Goal: Task Accomplishment & Management: Use online tool/utility

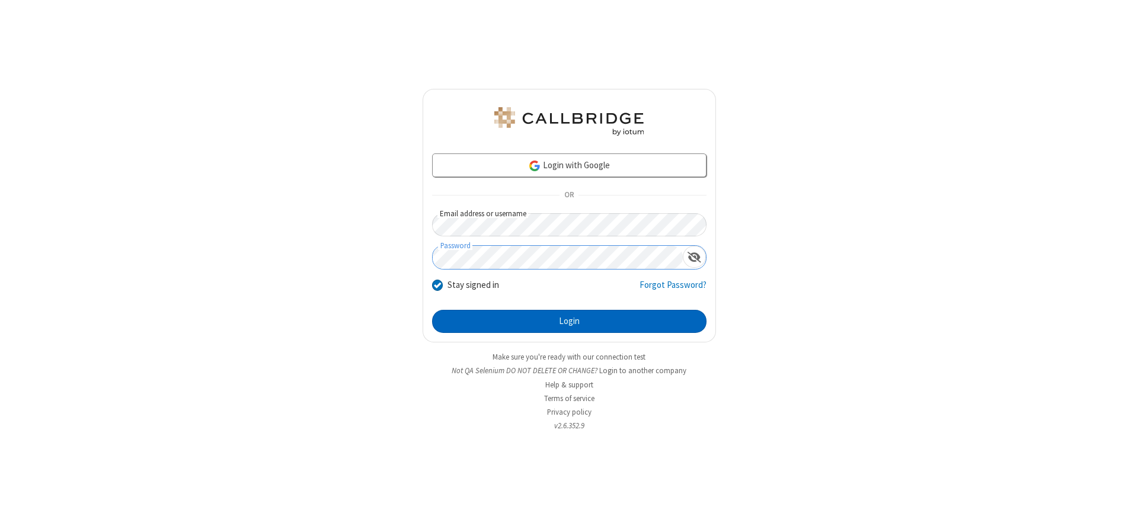
click at [569, 321] on button "Login" at bounding box center [569, 322] width 274 height 24
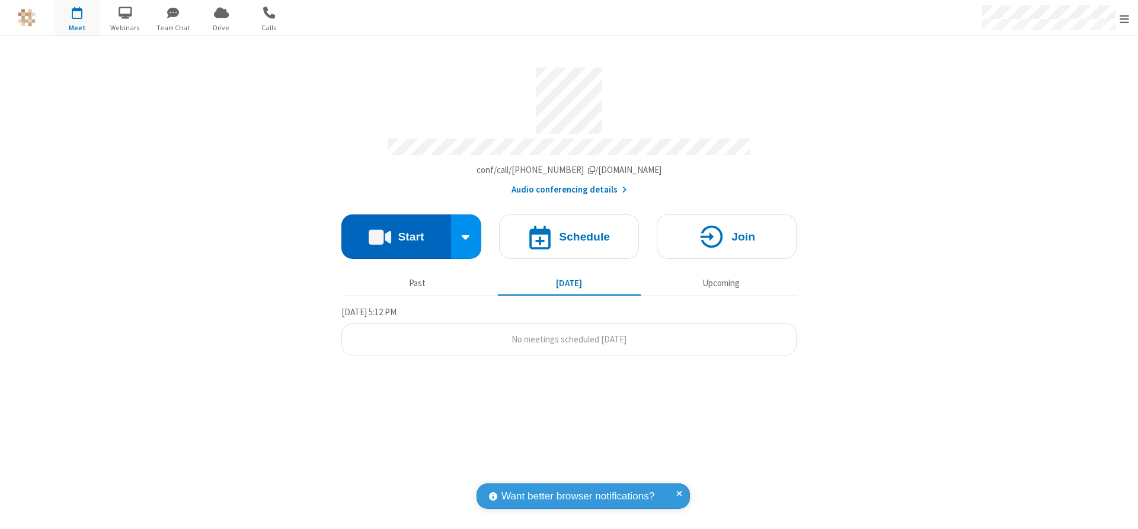
click at [396, 232] on button "Start" at bounding box center [396, 237] width 110 height 44
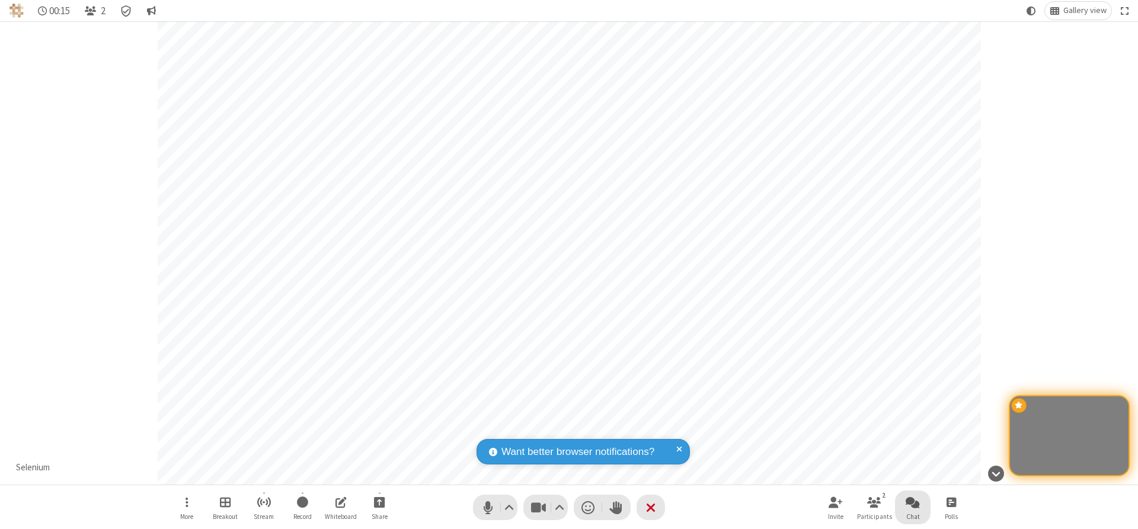
click at [913, 502] on span "Open chat" at bounding box center [912, 502] width 14 height 15
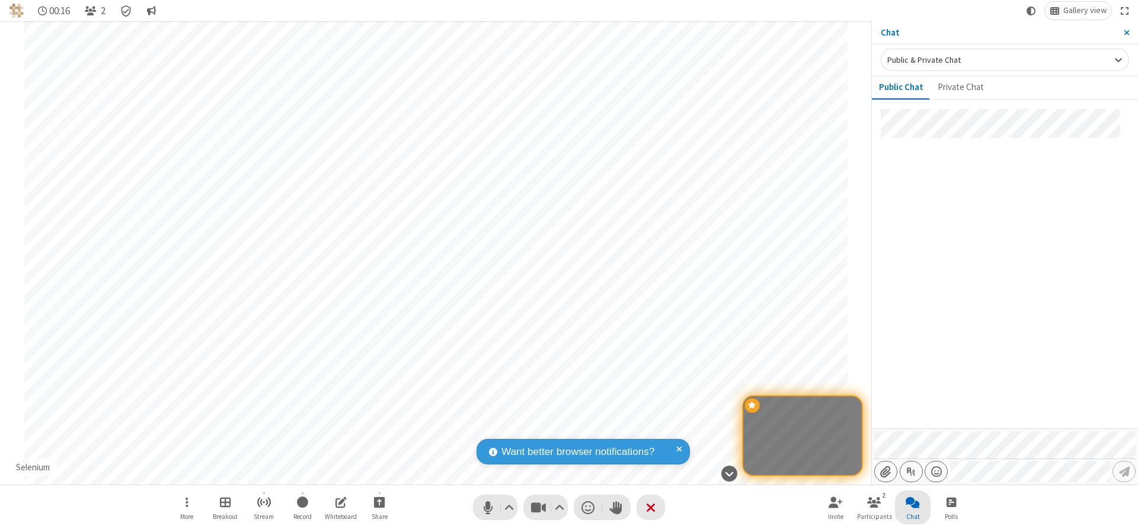
type input "C:\fakepath\doc_test.docx"
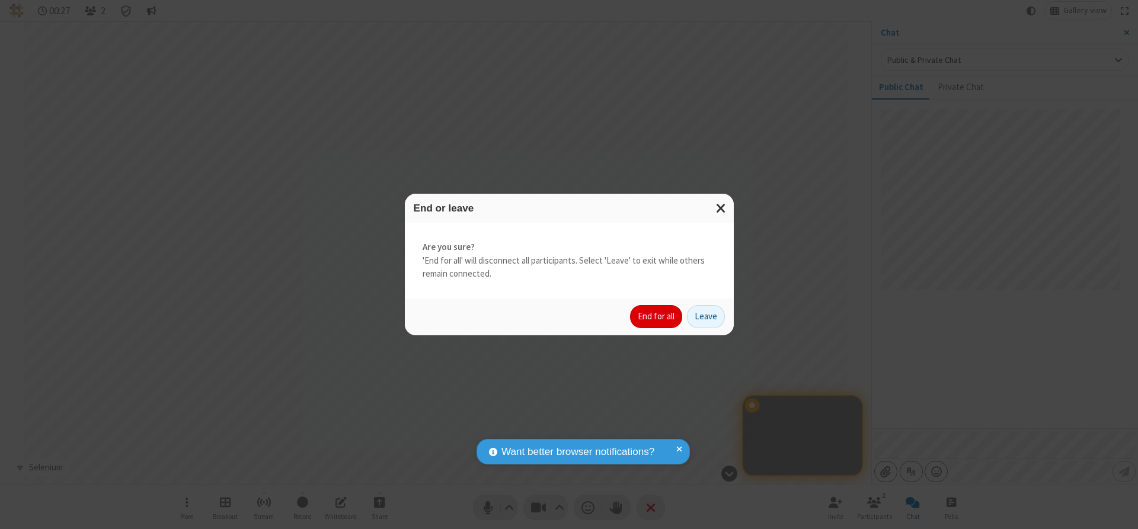
click at [657, 316] on button "End for all" at bounding box center [656, 317] width 52 height 24
